Goal: Transaction & Acquisition: Purchase product/service

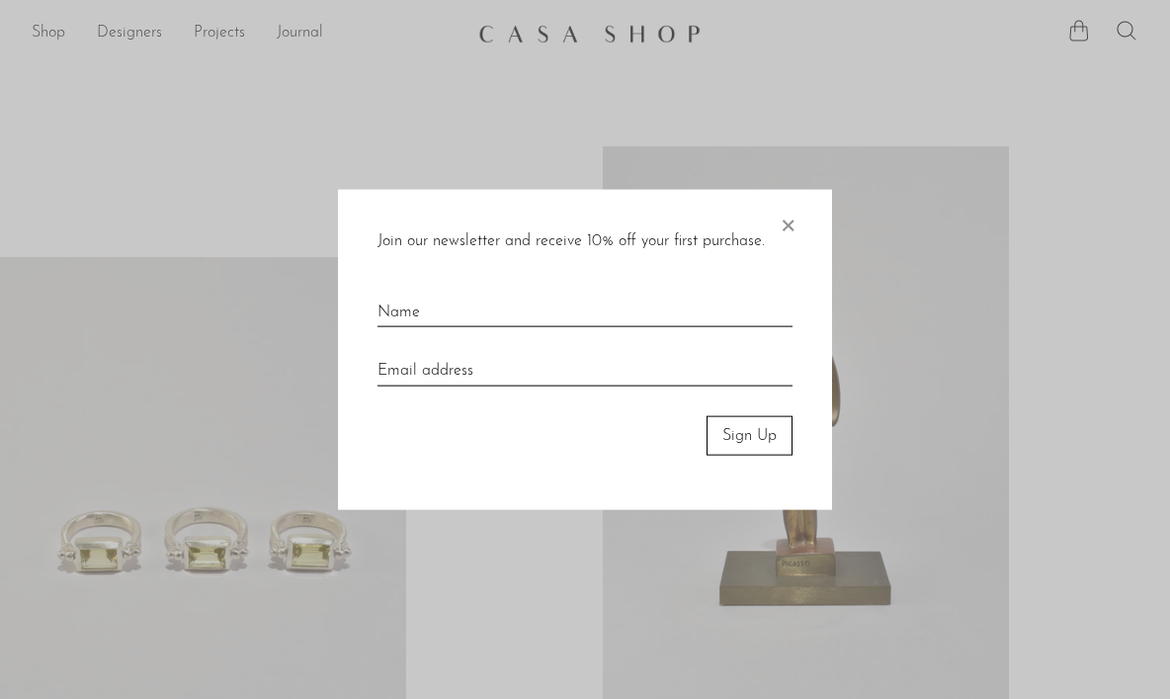
click at [785, 223] on span "×" at bounding box center [788, 220] width 20 height 63
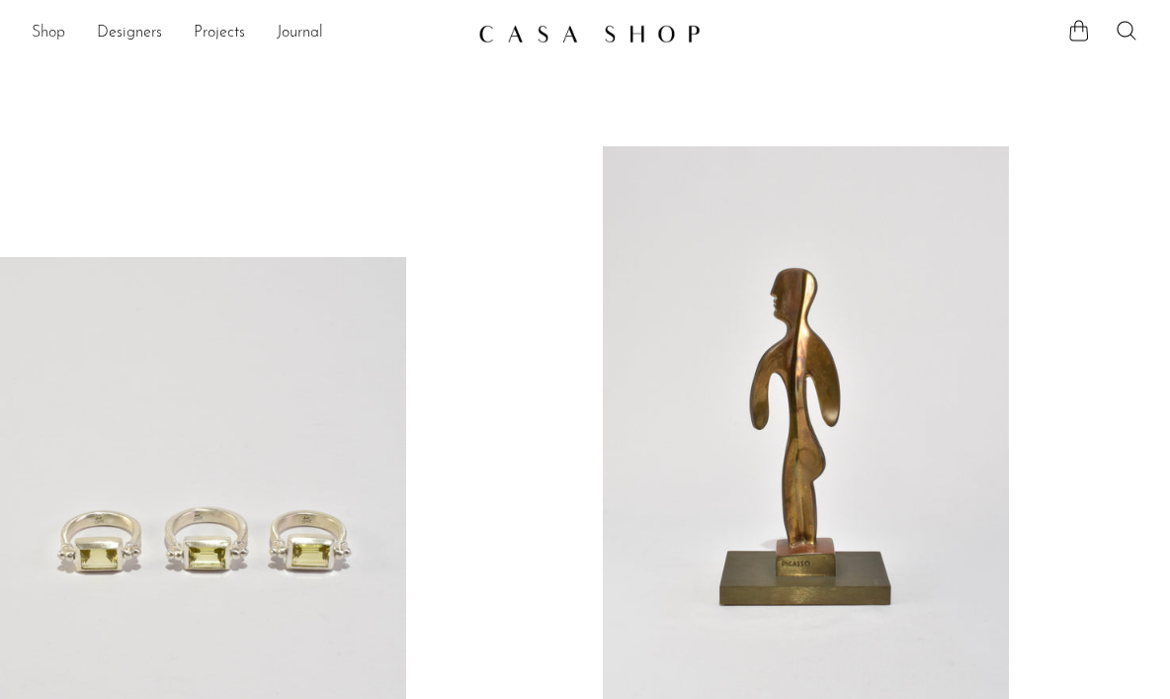
click at [53, 31] on link "Shop" at bounding box center [49, 34] width 34 height 26
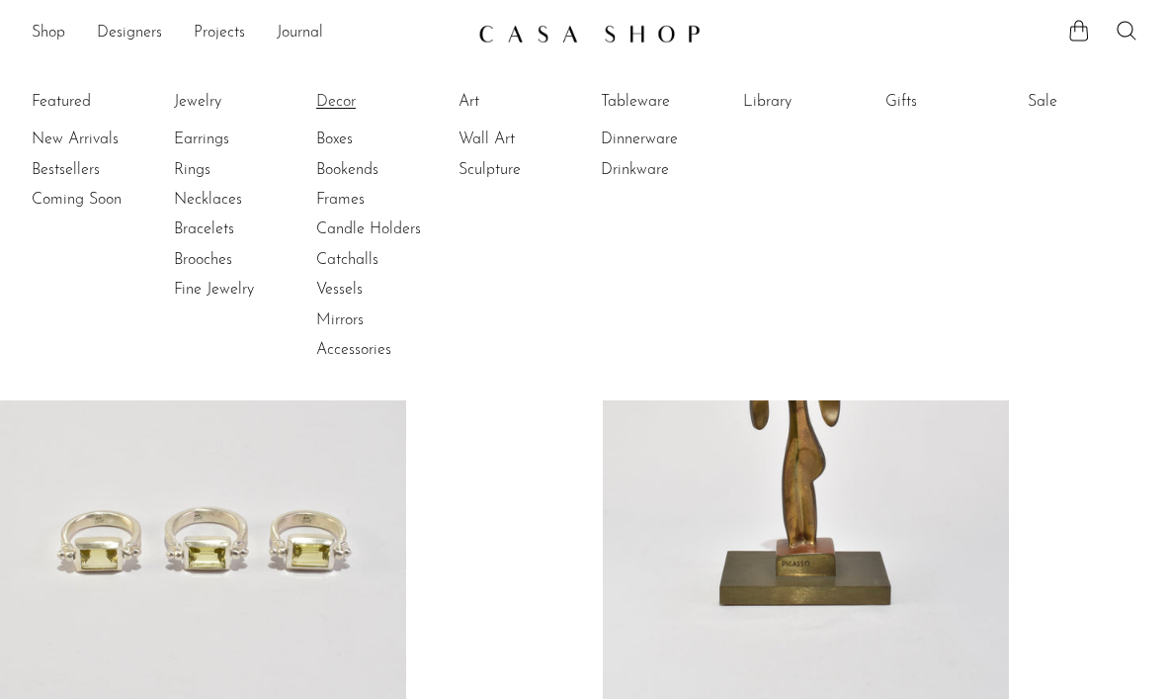
click at [335, 100] on link "Decor" at bounding box center [390, 102] width 148 height 22
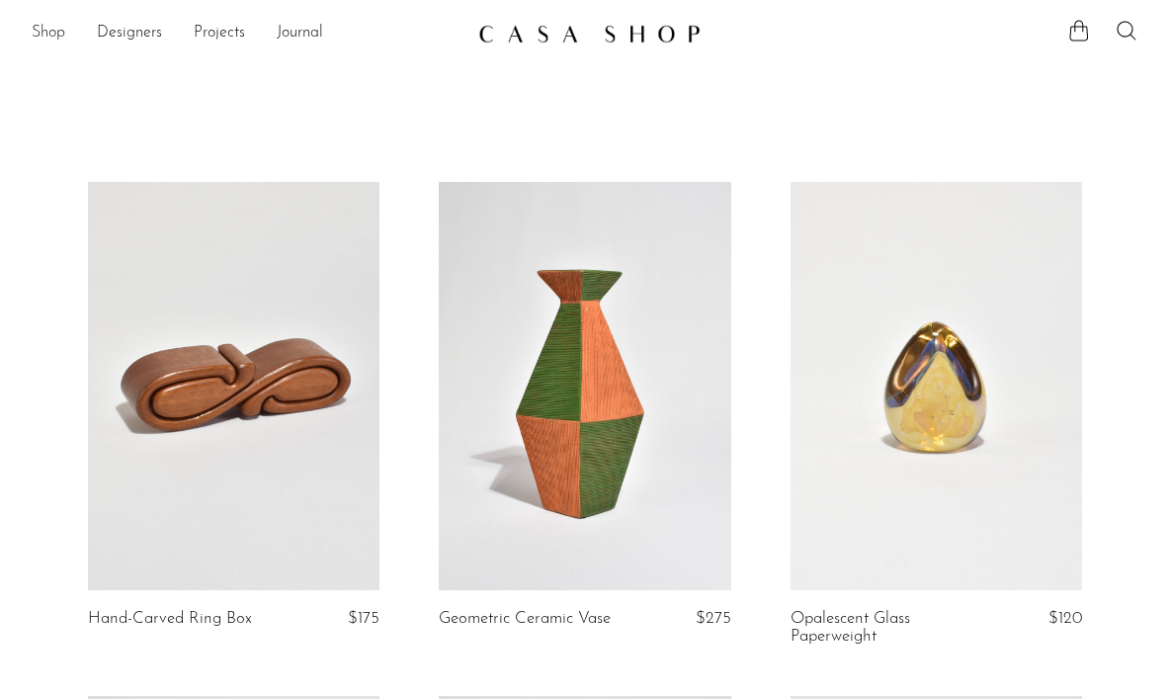
click at [54, 31] on link "Shop" at bounding box center [49, 34] width 34 height 26
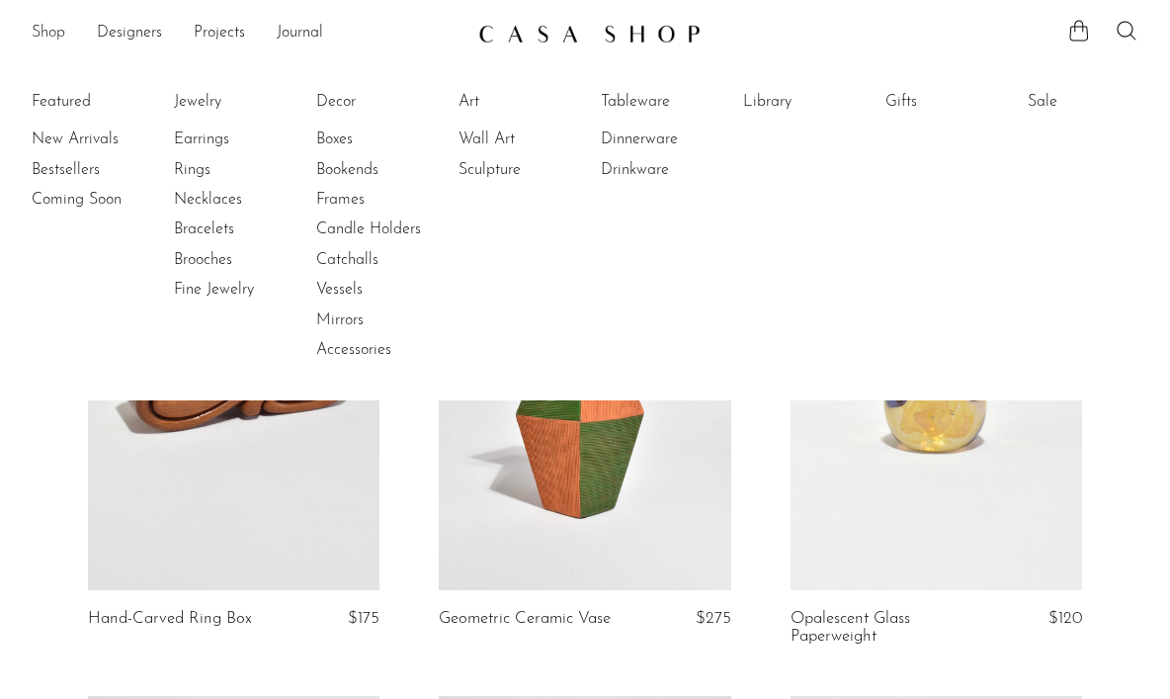
click at [39, 33] on link "Shop" at bounding box center [49, 34] width 34 height 26
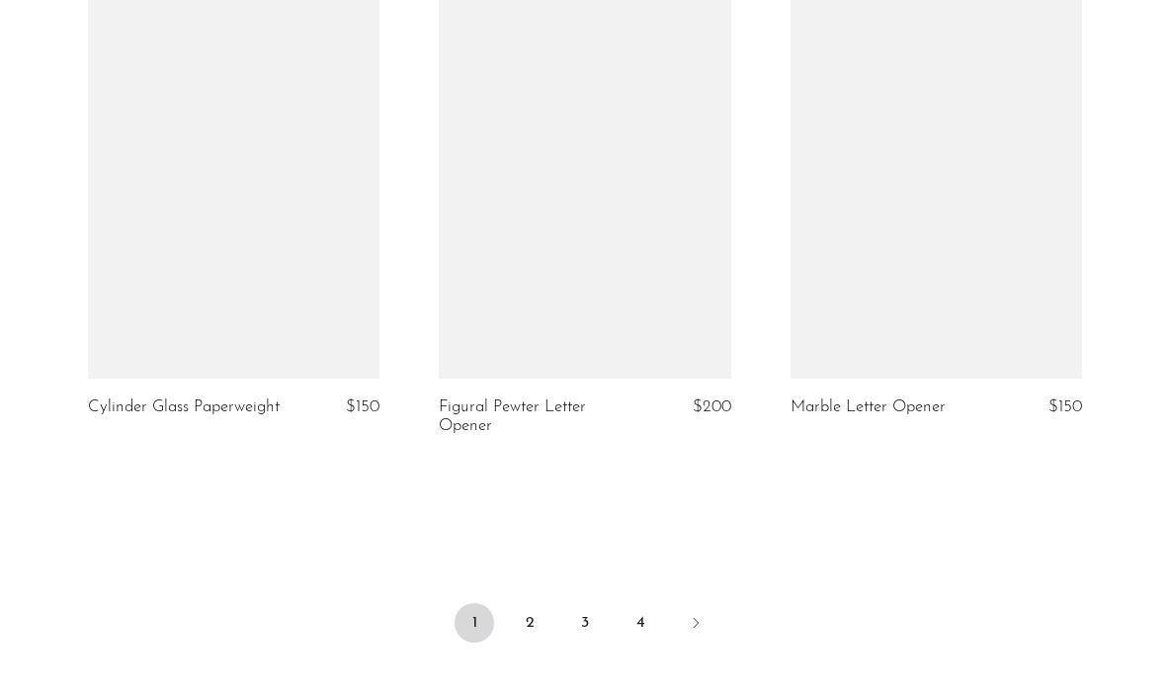
scroll to position [5884, 0]
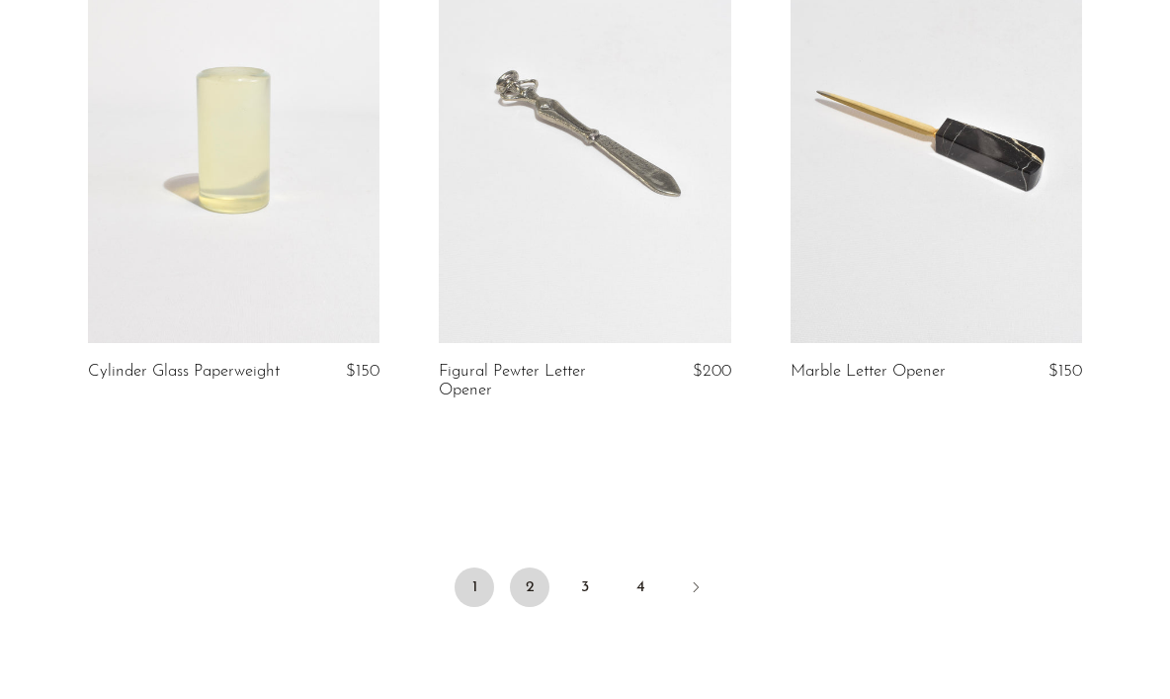
click at [533, 572] on link "2" at bounding box center [530, 587] width 40 height 40
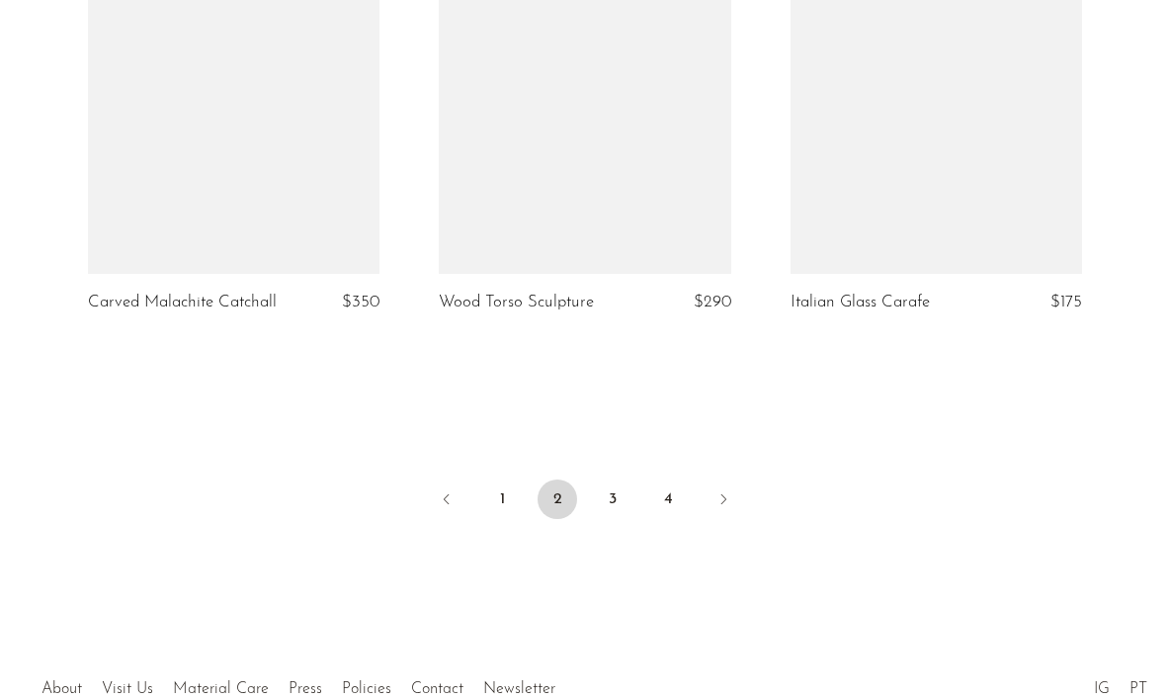
scroll to position [5899, 0]
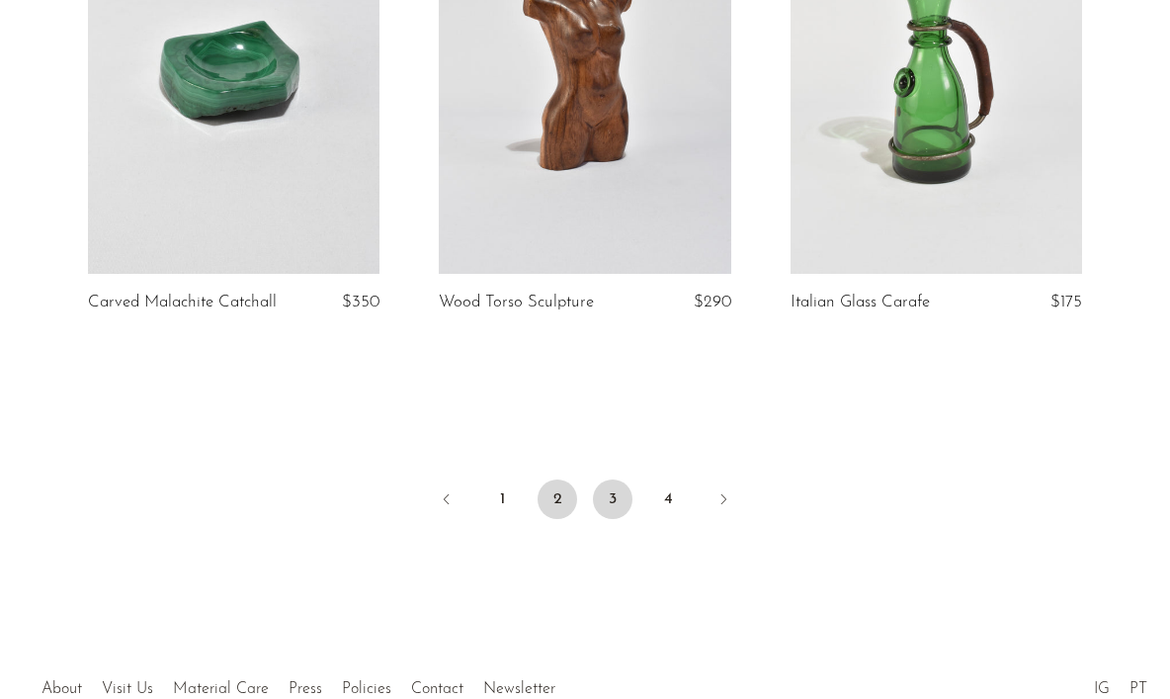
click at [606, 483] on link "3" at bounding box center [613, 499] width 40 height 40
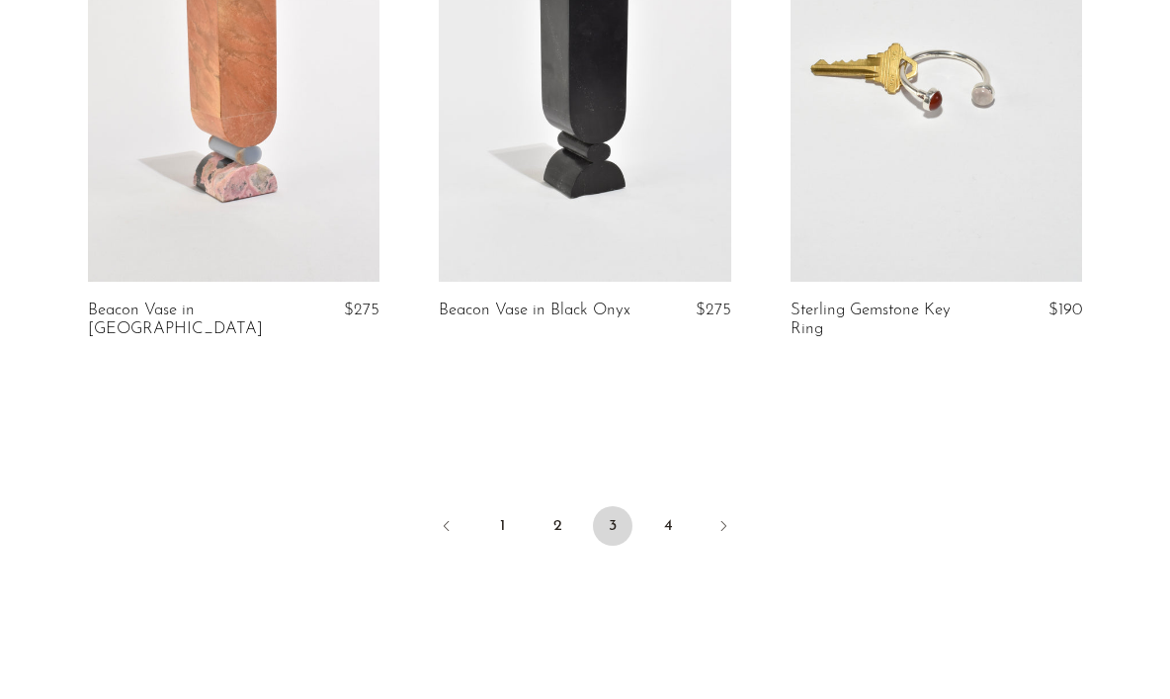
scroll to position [6056, 0]
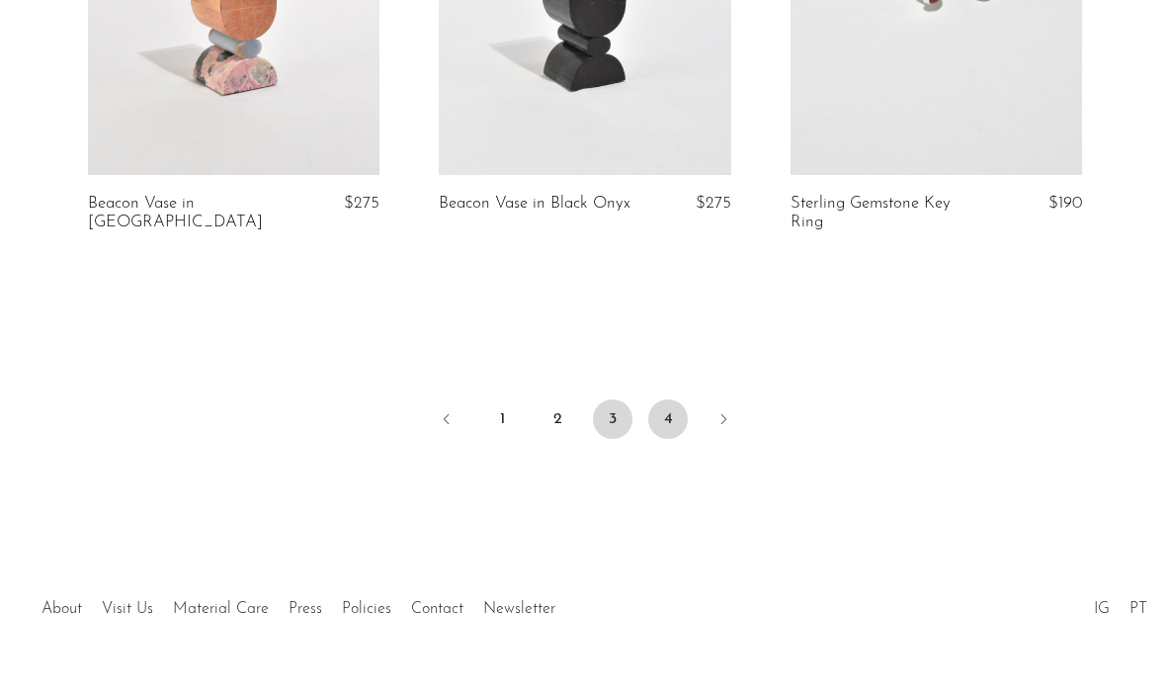
click at [671, 399] on link "4" at bounding box center [668, 419] width 40 height 40
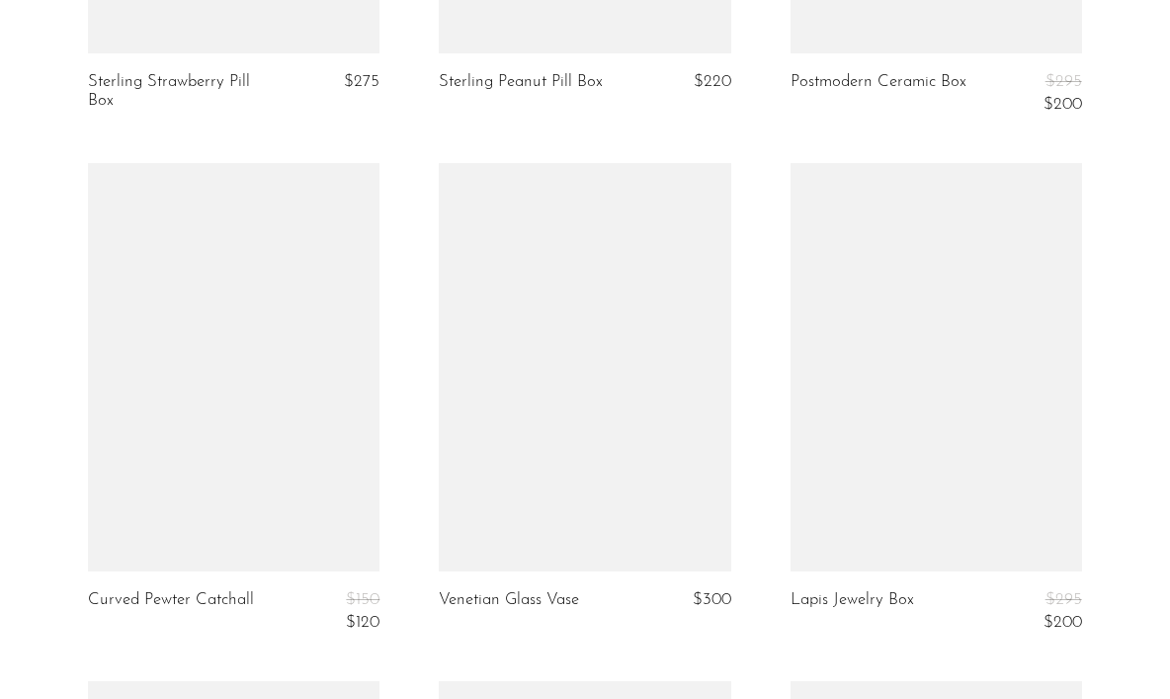
scroll to position [903, 0]
